Goal: Book appointment/travel/reservation

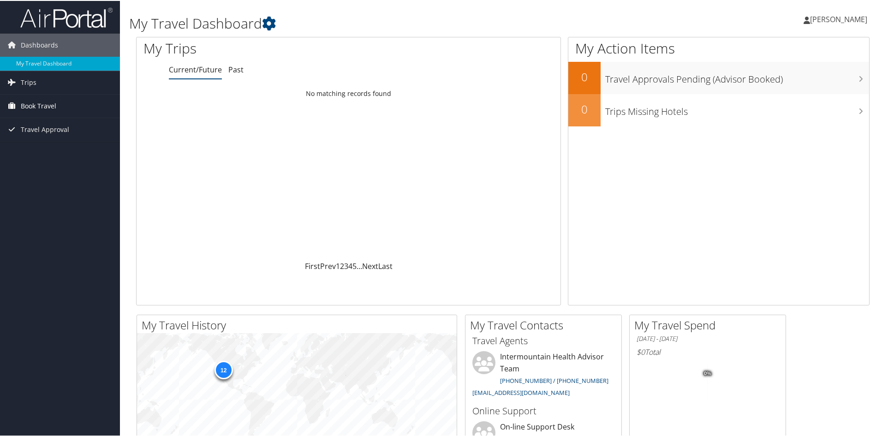
click at [37, 108] on span "Book Travel" at bounding box center [39, 105] width 36 height 23
click at [36, 152] on link "Book/Manage Online Trips" at bounding box center [60, 151] width 120 height 14
